Goal: Information Seeking & Learning: Find specific fact

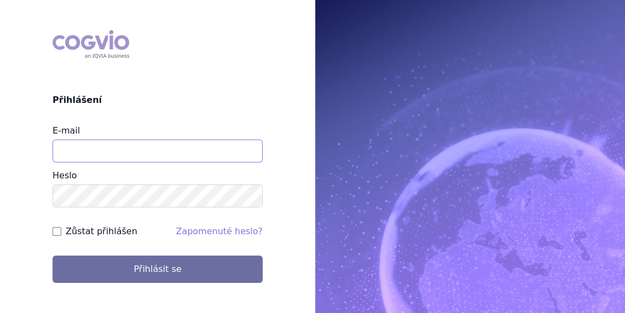
click at [91, 146] on input "E-mail" at bounding box center [158, 151] width 210 height 23
type input "jan.j.krivsky@gsk.com"
click at [54, 230] on input "Zůstat přihlášen" at bounding box center [57, 231] width 9 height 9
checkbox input "true"
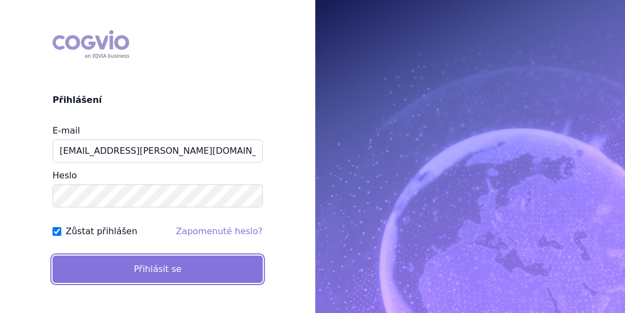
click at [111, 267] on button "Přihlásit se" at bounding box center [158, 268] width 210 height 27
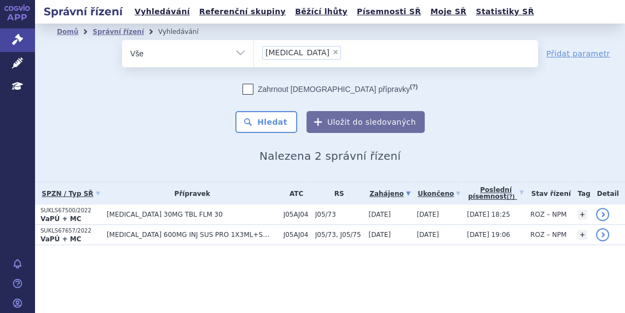
click at [332, 50] on span "×" at bounding box center [335, 52] width 7 height 7
click at [254, 50] on select "Vocabria" at bounding box center [253, 52] width 1 height 27
select select
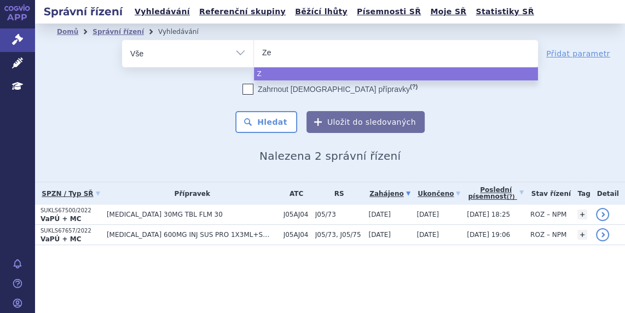
type input "Zej"
type input "Zeju"
type input "Zejul"
type input "Zejula"
select select "Zejula"
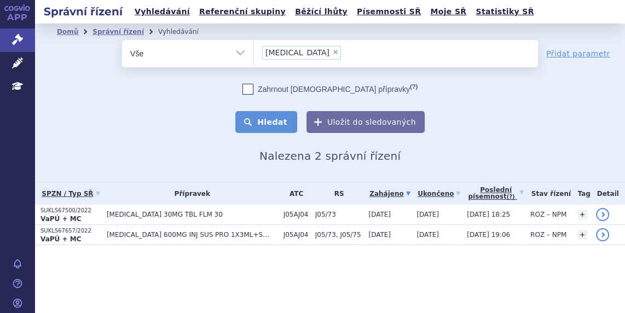
click at [288, 121] on button "Hledat" at bounding box center [266, 122] width 62 height 22
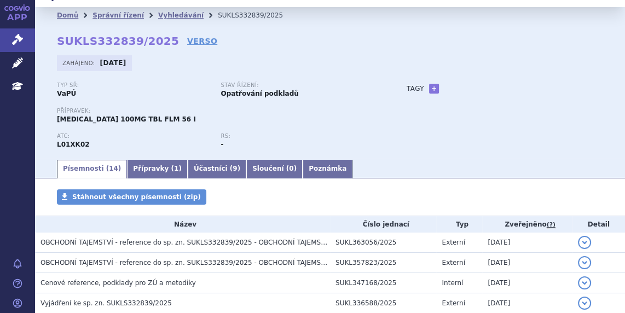
scroll to position [16, 0]
